Goal: Information Seeking & Learning: Find specific fact

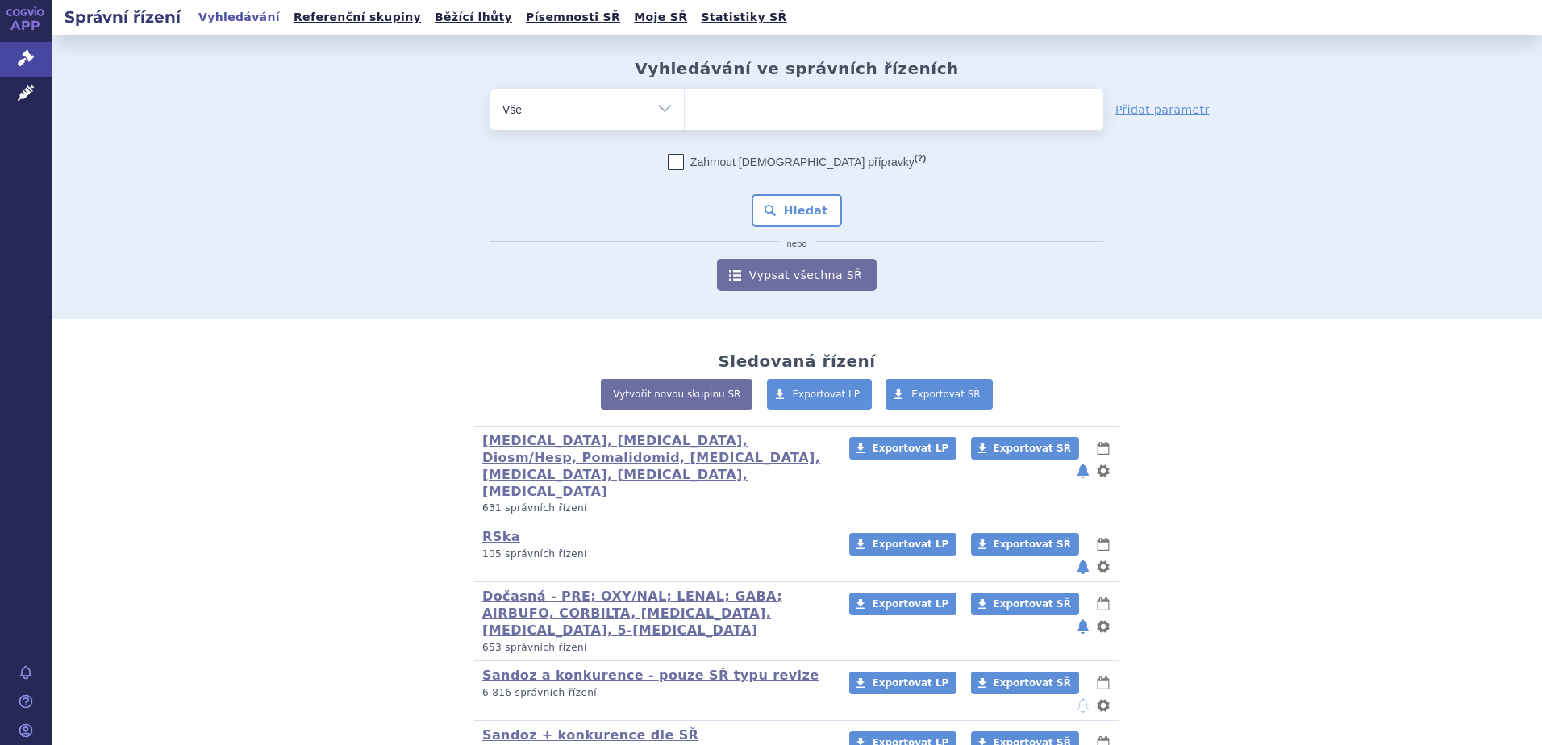
click at [725, 119] on ul at bounding box center [894, 107] width 418 height 34
click at [685, 119] on select at bounding box center [684, 109] width 1 height 40
paste input "S01LA05"
type input "S01LA05"
select select "S01LA05"
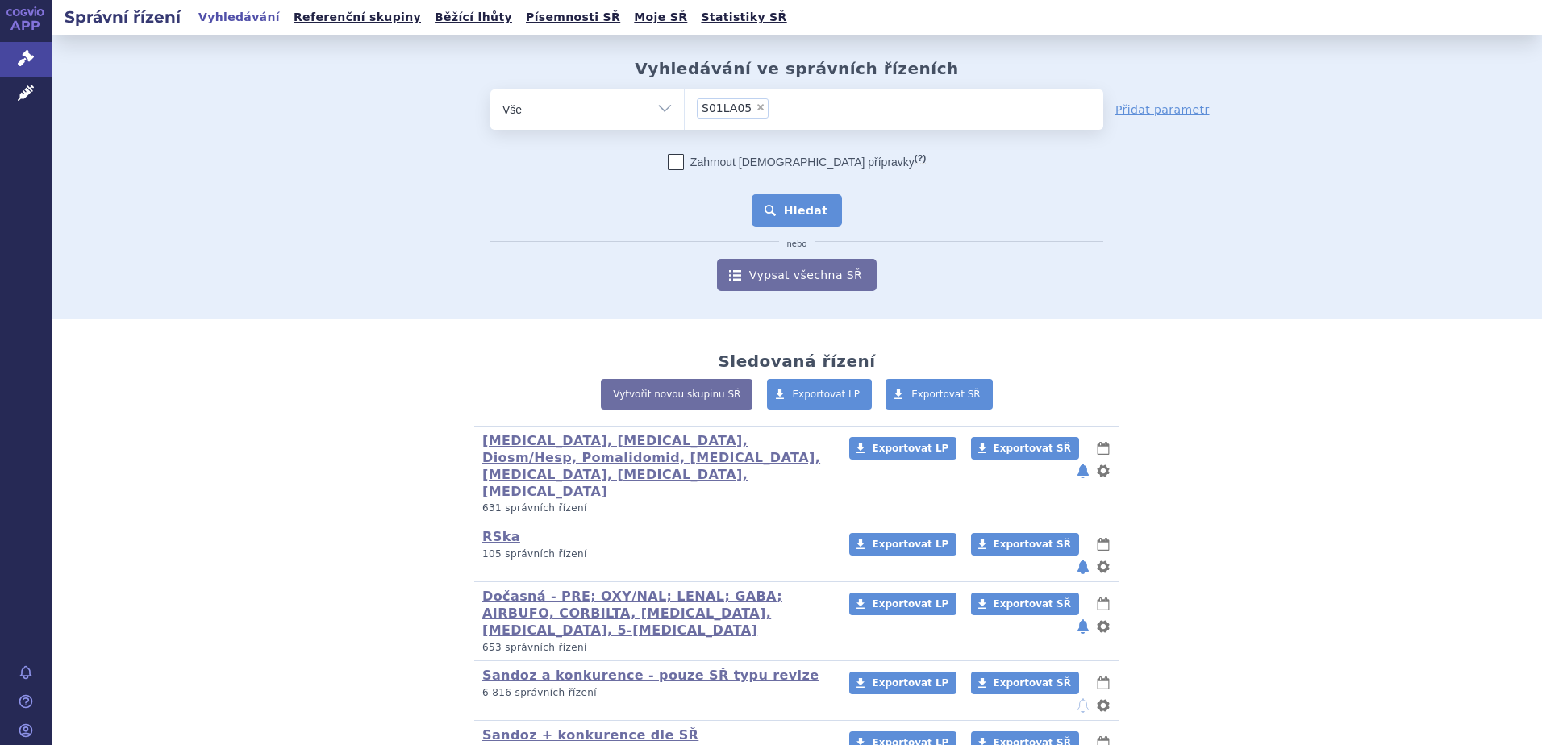
click at [785, 196] on button "Hledat" at bounding box center [797, 210] width 91 height 32
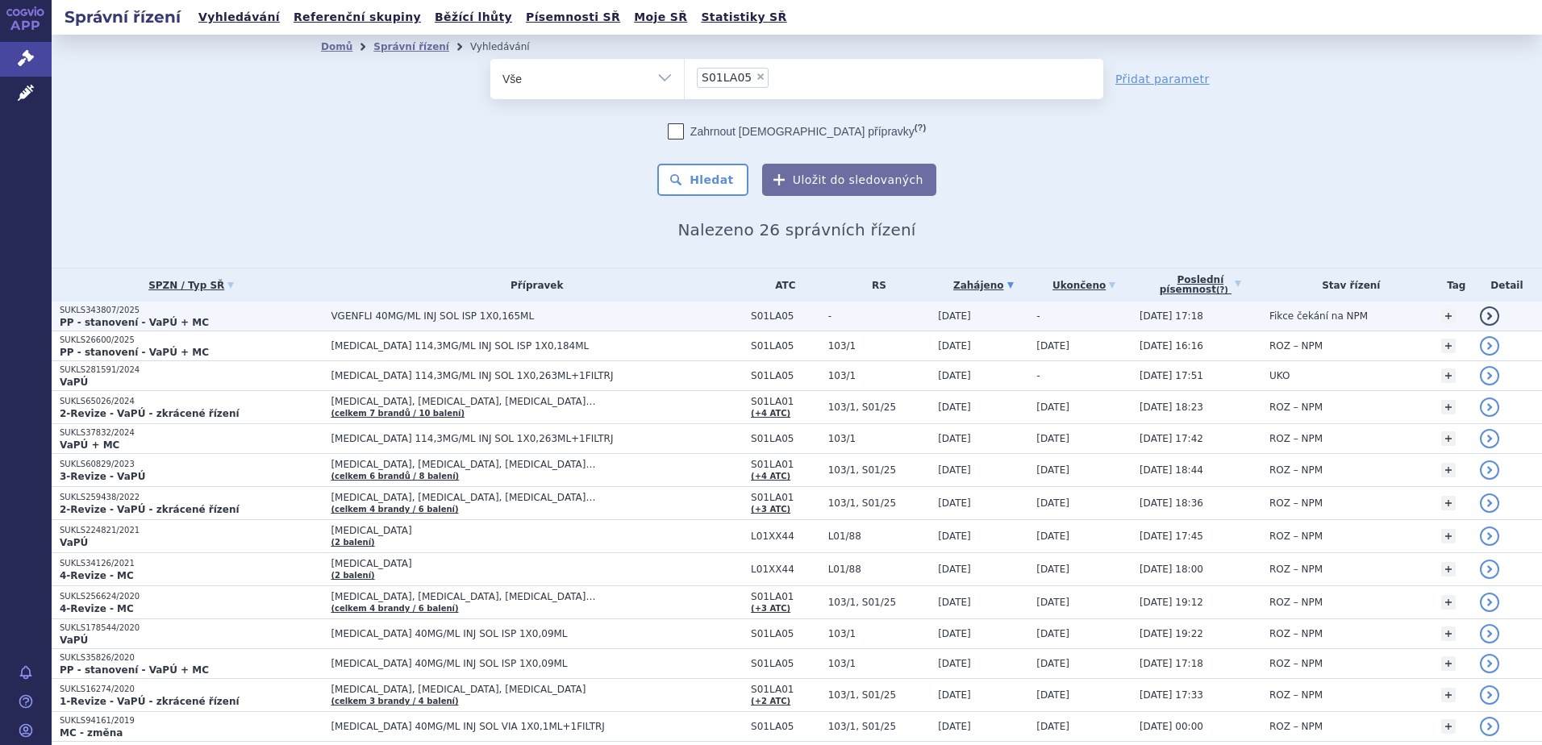
click at [395, 315] on span "VGENFLI 40MG/ML INJ SOL ISP 1X0,165ML" at bounding box center [532, 315] width 403 height 11
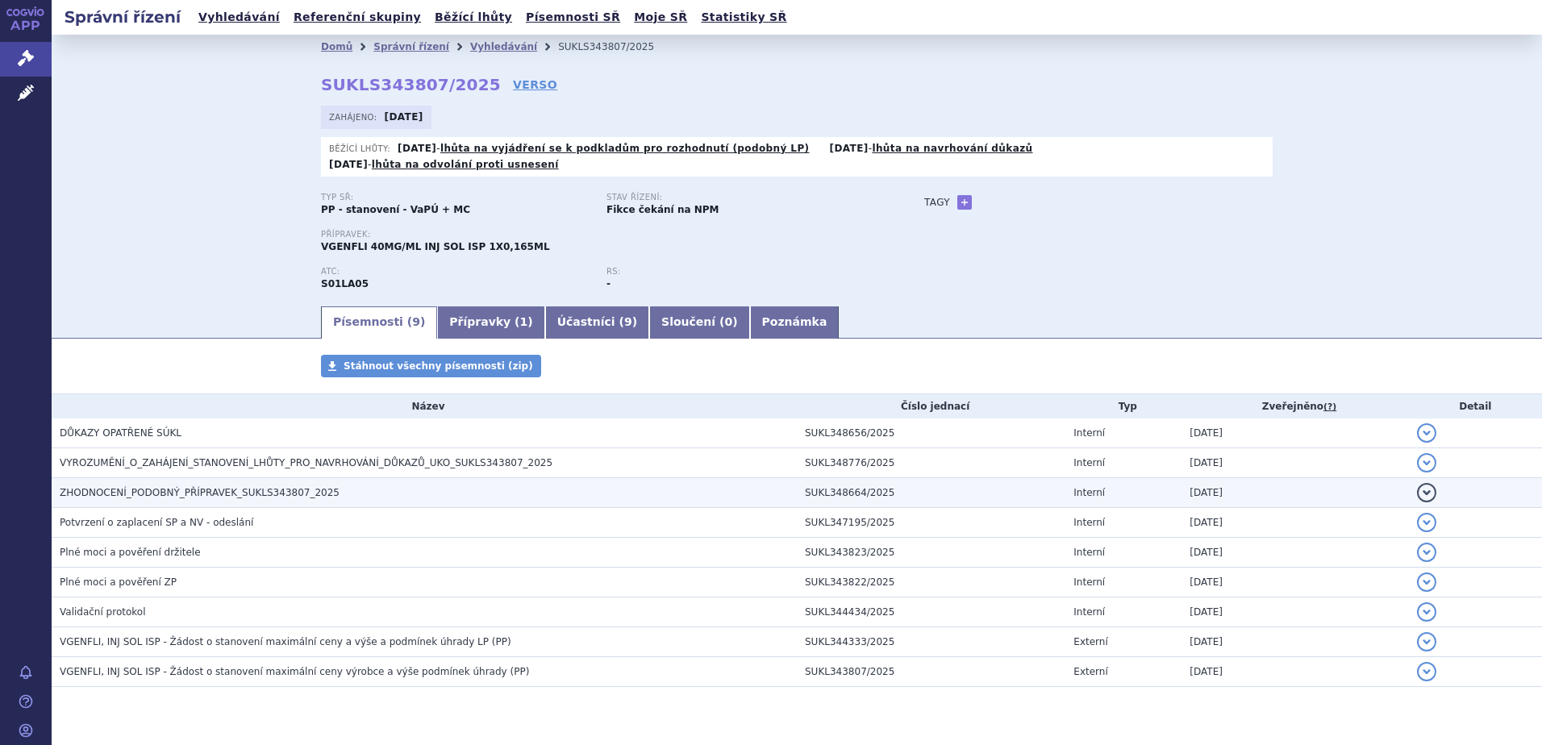
click at [313, 485] on h3 "ZHODNOCENÍ_PODOBNÝ_PŘÍPRAVEK_SUKLS343807_2025" at bounding box center [428, 493] width 737 height 16
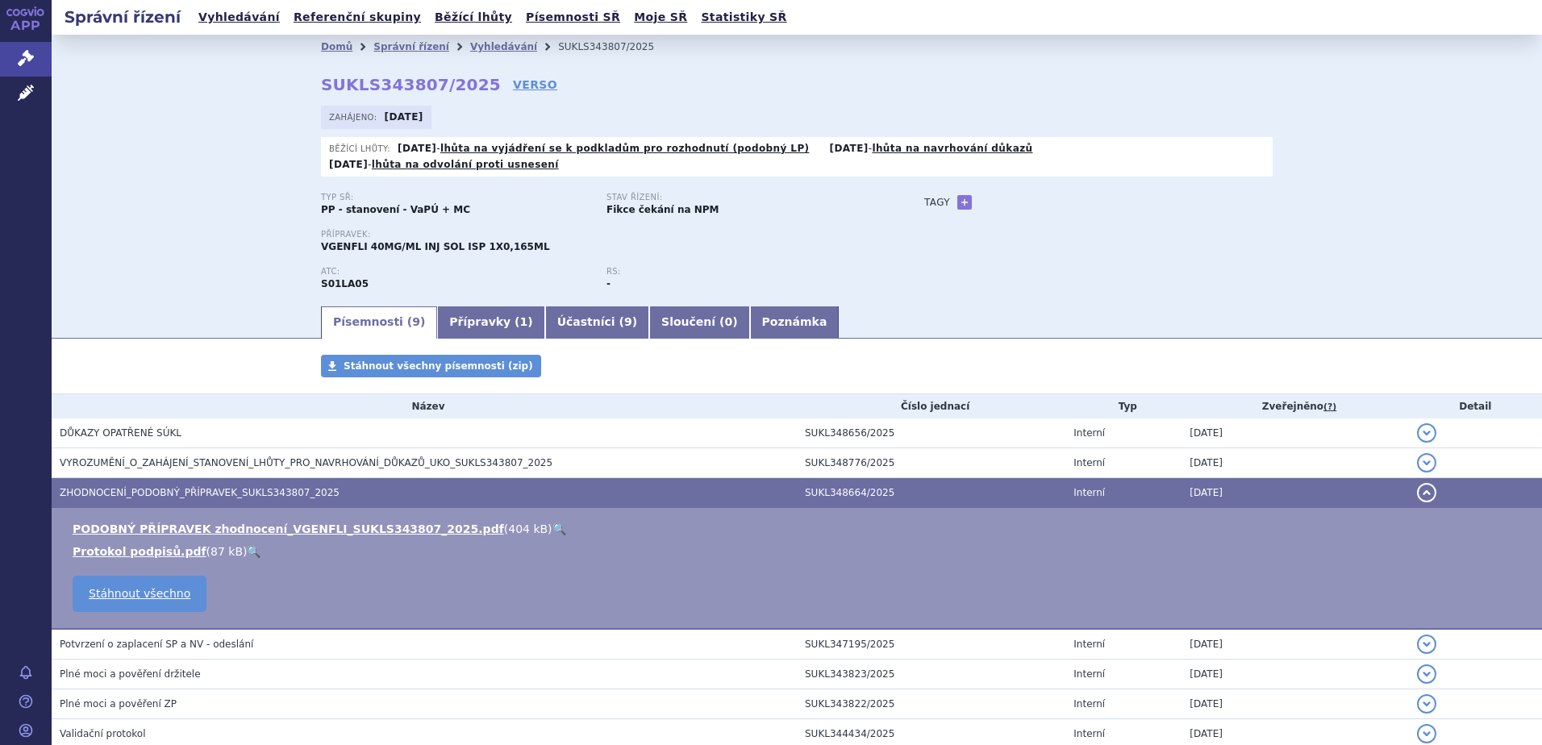
click at [552, 523] on link "🔍" at bounding box center [559, 529] width 14 height 13
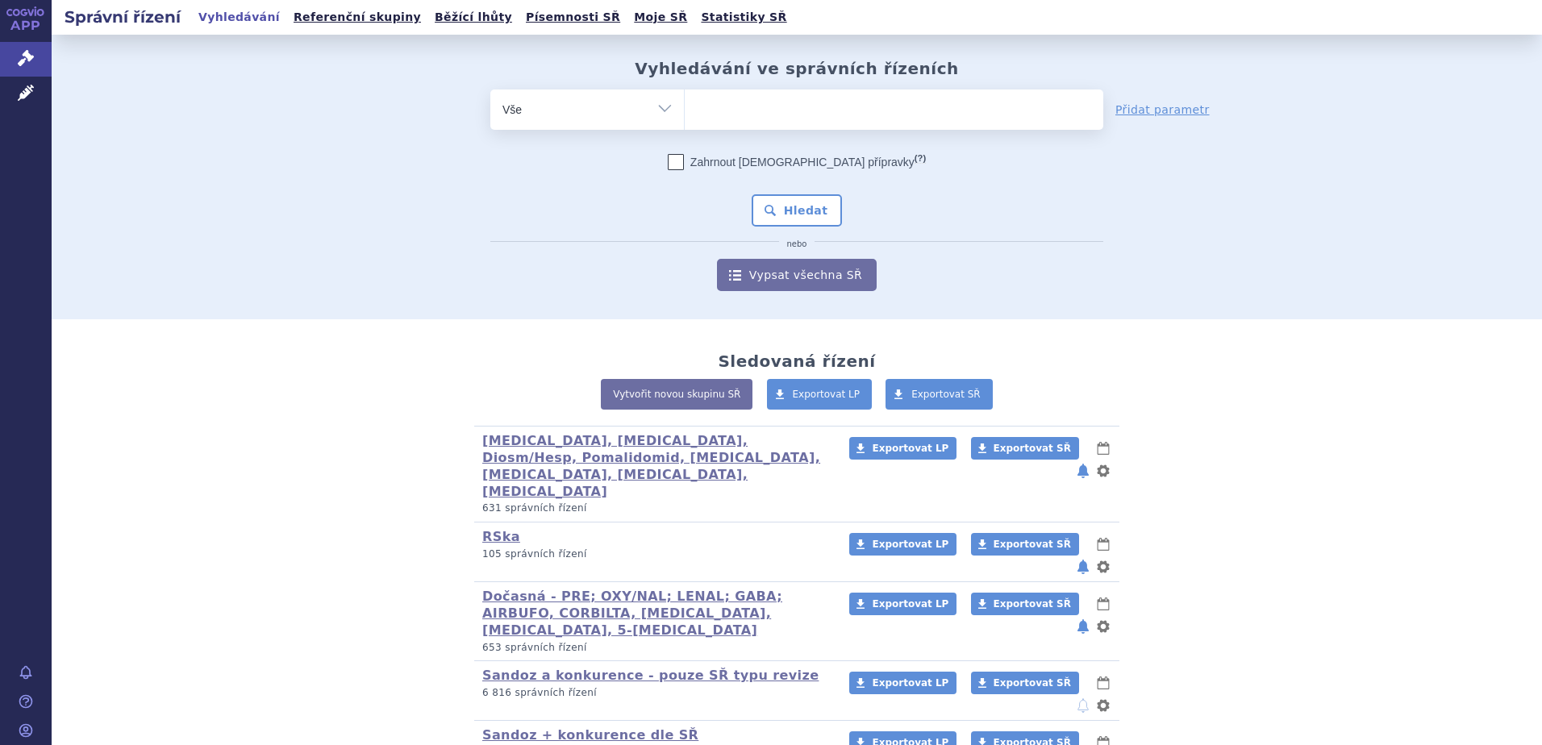
click at [303, 289] on div "Vyhledávání ve správních řízeních odstranit Vše Spisová značka Od" at bounding box center [797, 175] width 1016 height 232
